Goal: Register for event/course

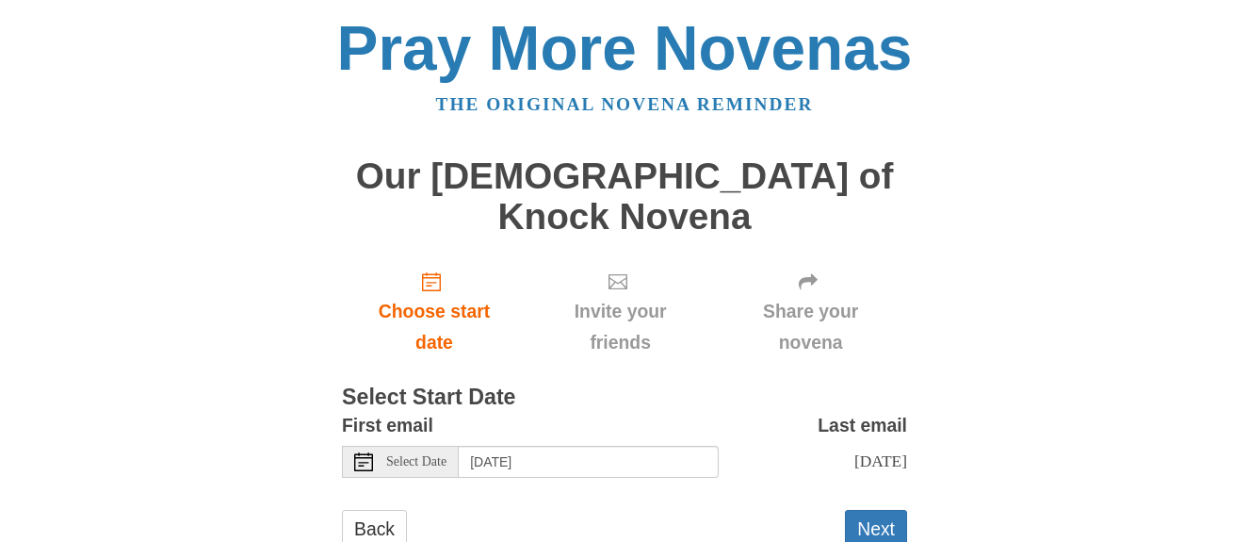
scroll to position [21, 0]
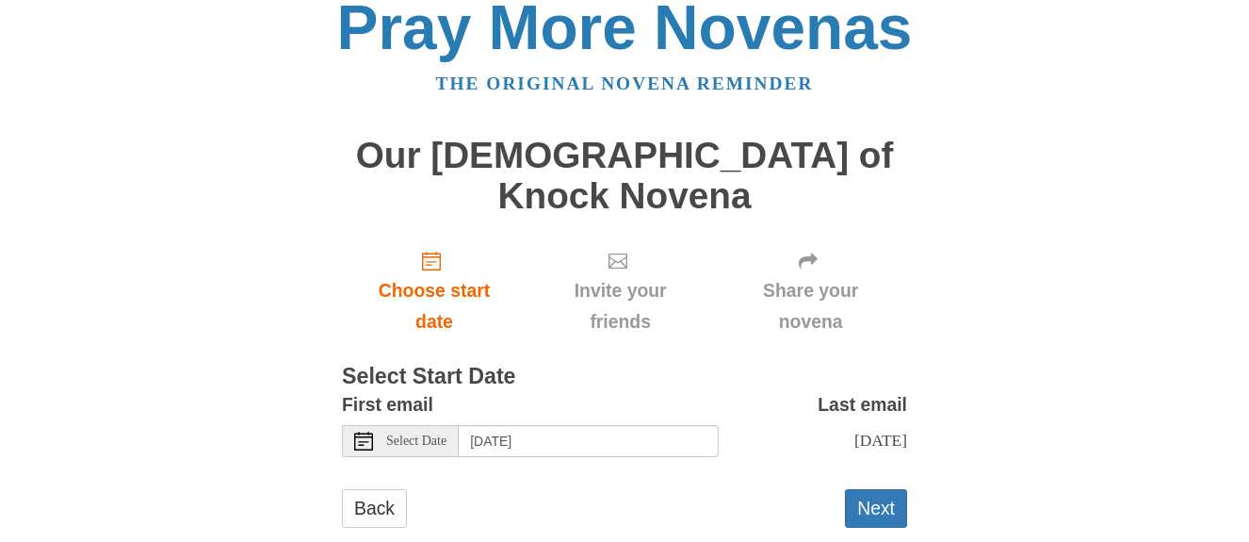
click at [361, 431] on icon at bounding box center [363, 440] width 19 height 19
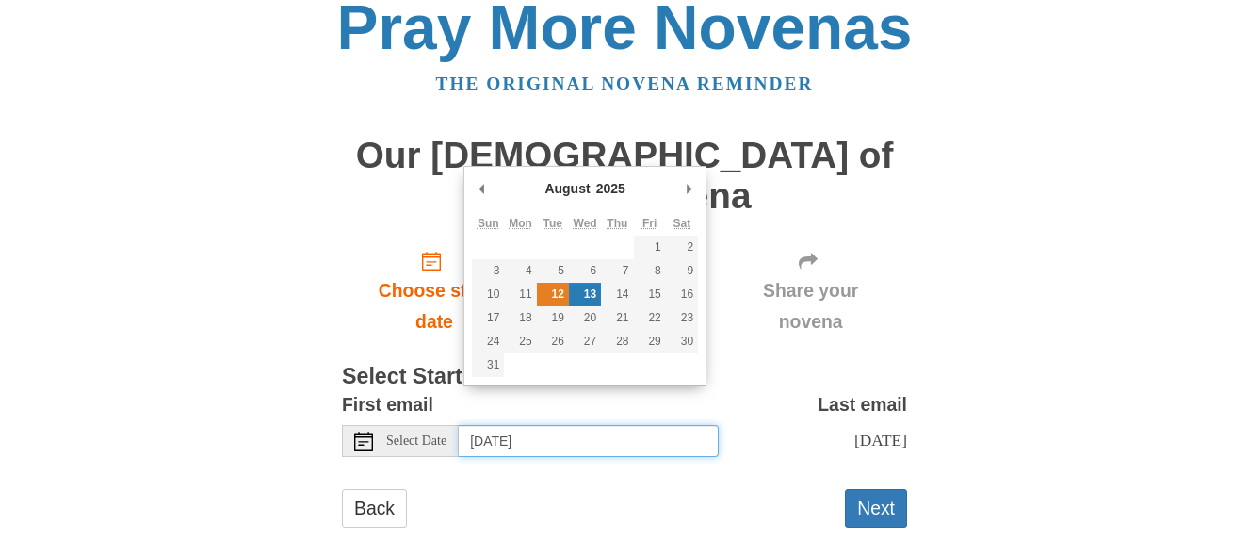
type input "Tuesday, August 12th"
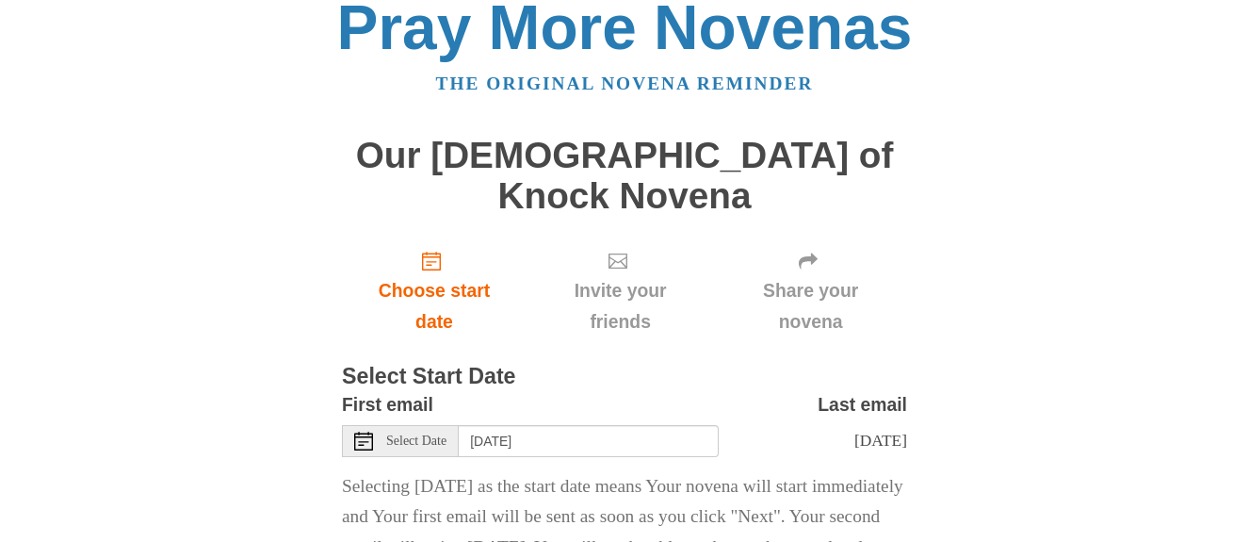
scroll to position [145, 0]
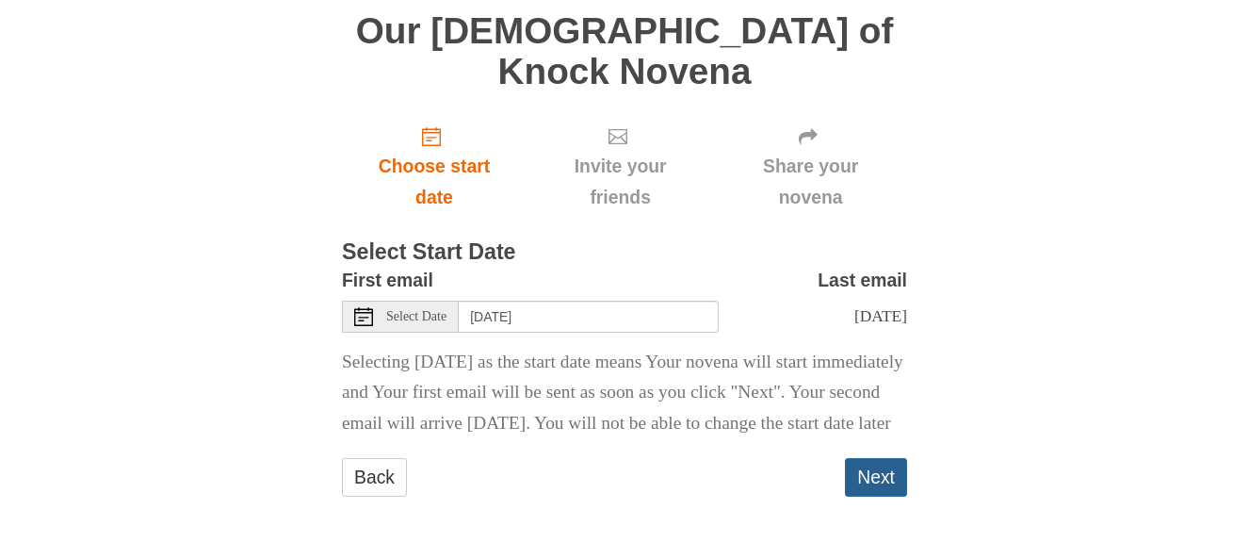
click at [882, 469] on button "Next" at bounding box center [876, 477] width 62 height 39
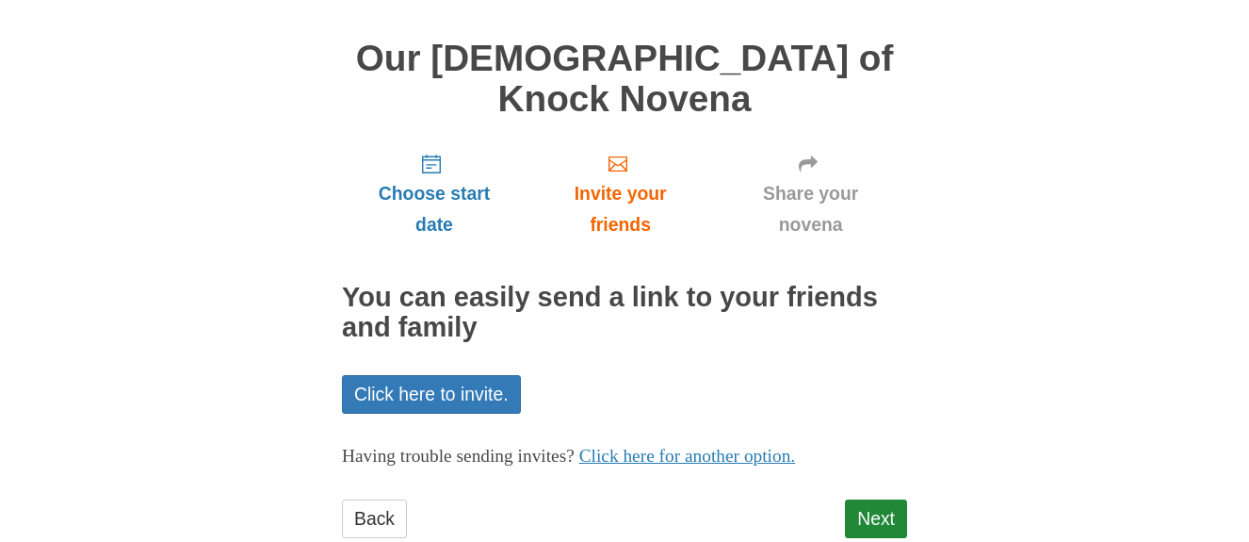
scroll to position [129, 0]
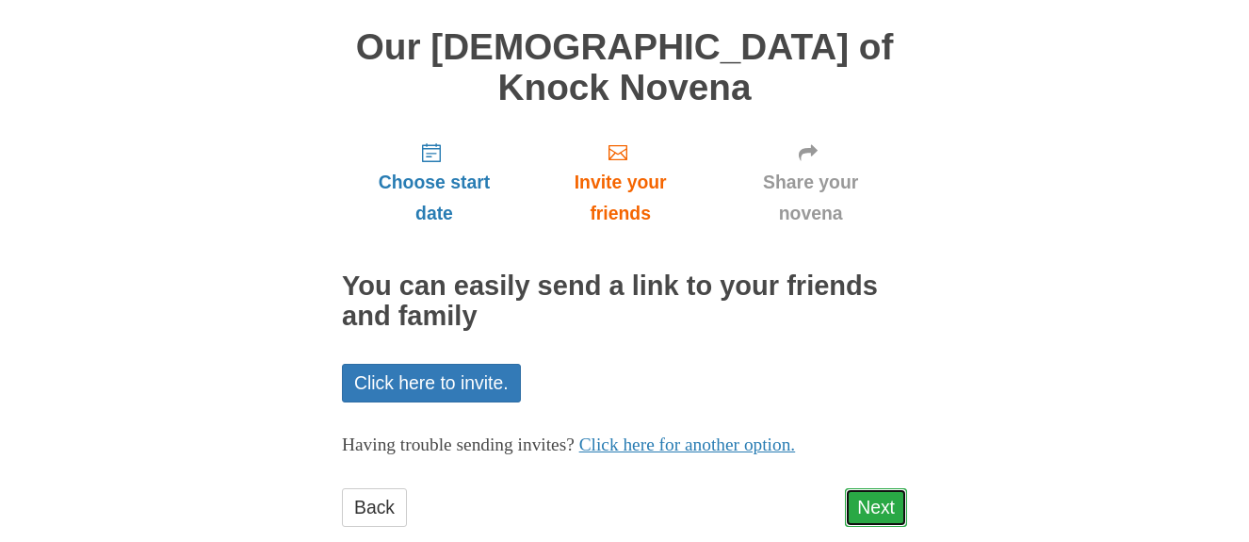
click at [871, 488] on link "Next" at bounding box center [876, 507] width 62 height 39
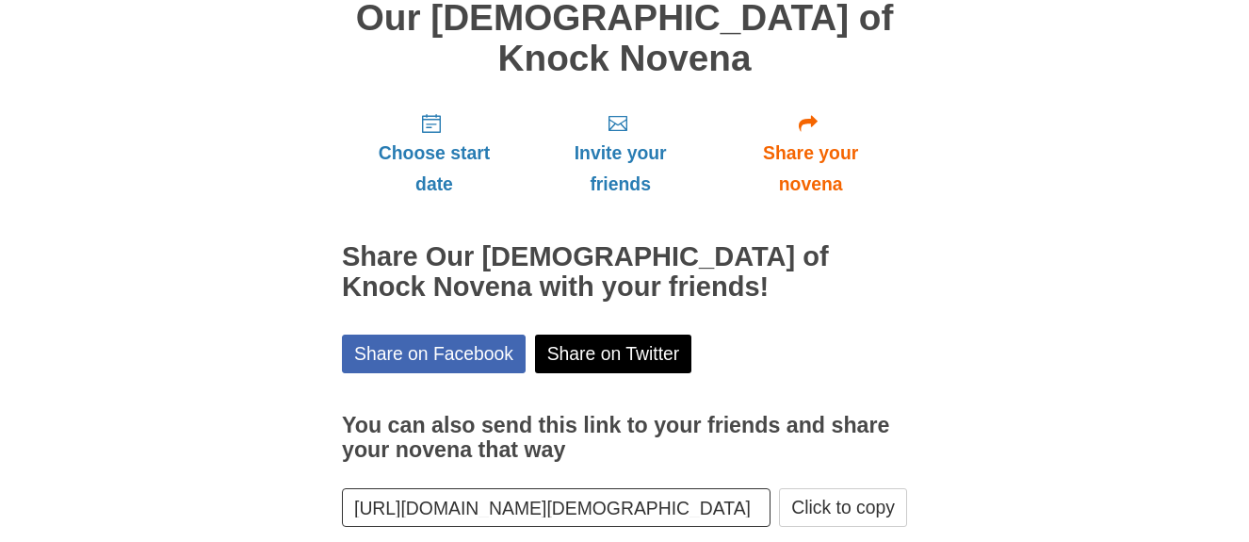
scroll to position [215, 0]
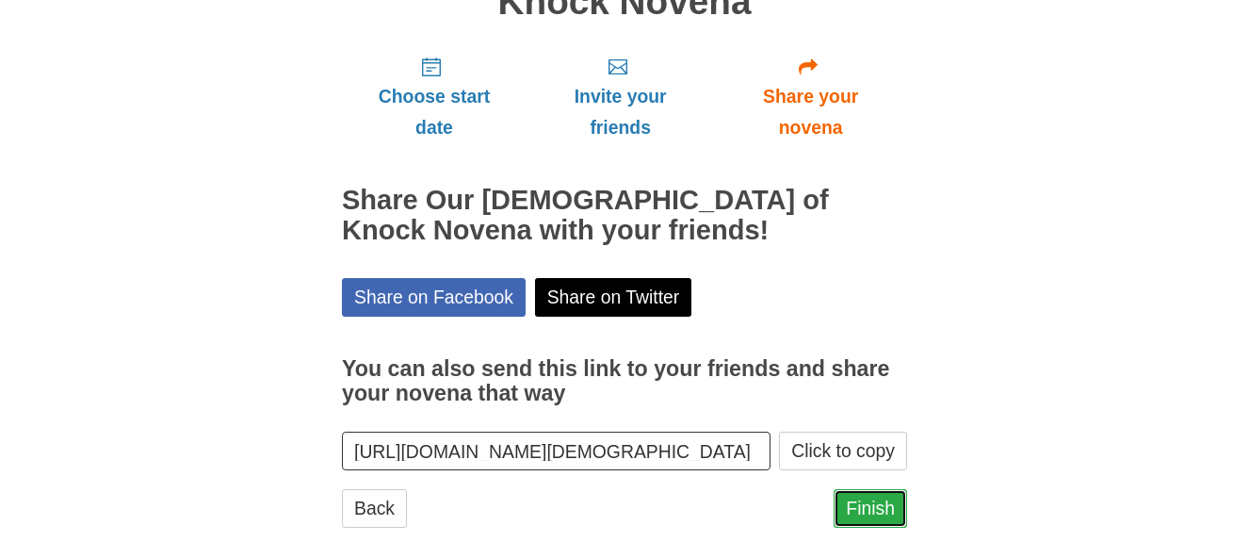
click at [880, 489] on link "Finish" at bounding box center [870, 508] width 73 height 39
